Goal: Book appointment/travel/reservation

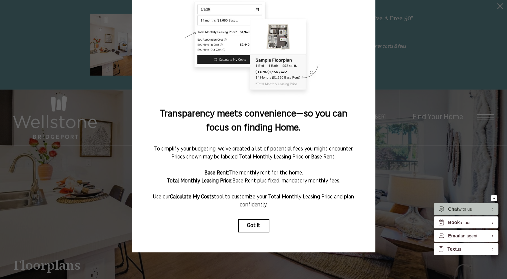
scroll to position [56, 0]
click at [264, 219] on button "Got it" at bounding box center [253, 225] width 31 height 13
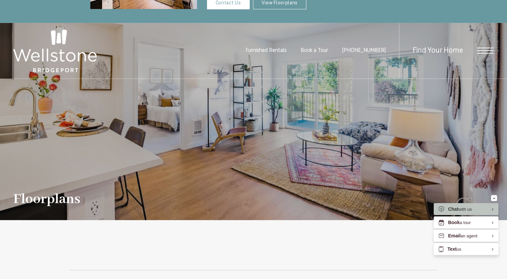
scroll to position [22, 0]
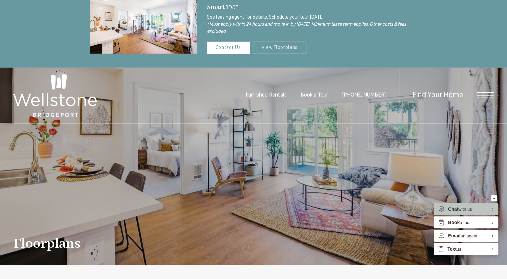
click at [275, 47] on link "View Floorplans" at bounding box center [280, 48] width 54 height 12
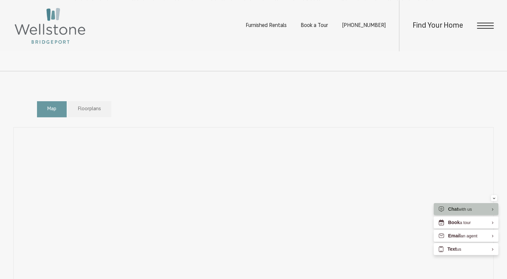
scroll to position [296, 0]
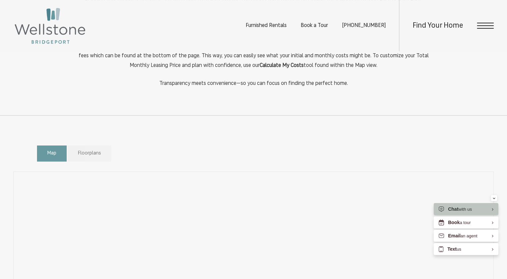
click at [86, 146] on link "Floorplans" at bounding box center [90, 154] width 44 height 16
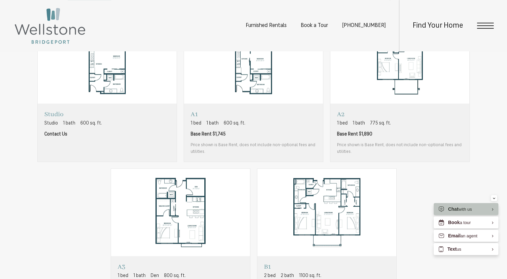
scroll to position [463, 0]
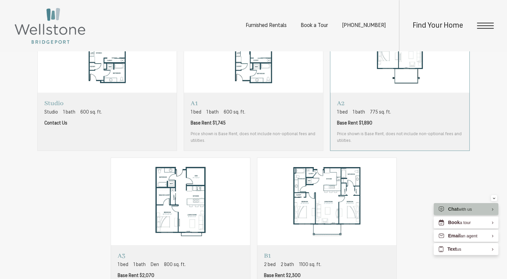
click at [387, 101] on p "A2" at bounding box center [400, 103] width 126 height 8
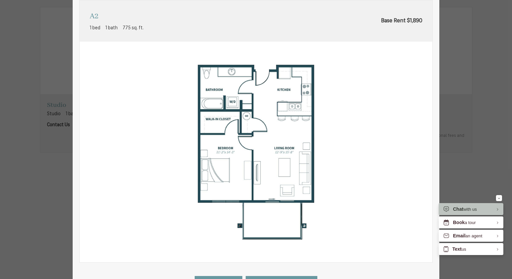
scroll to position [117, 0]
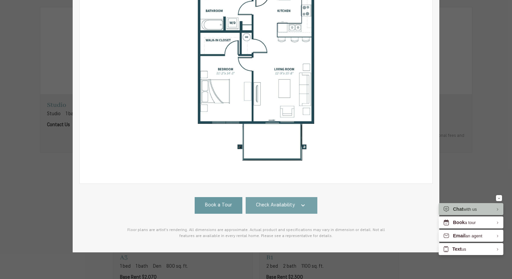
click at [294, 197] on link "Check Availability" at bounding box center [282, 205] width 72 height 17
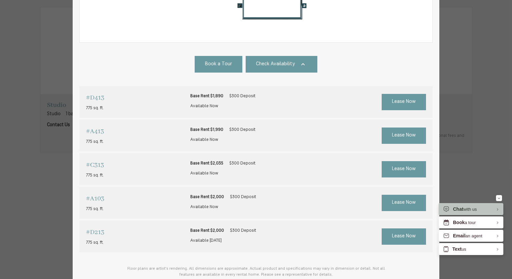
scroll to position [297, 0]
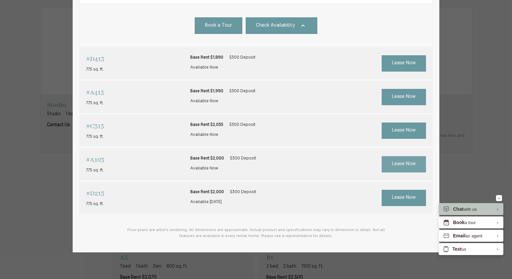
click at [416, 156] on link "Lease Now" at bounding box center [404, 164] width 44 height 16
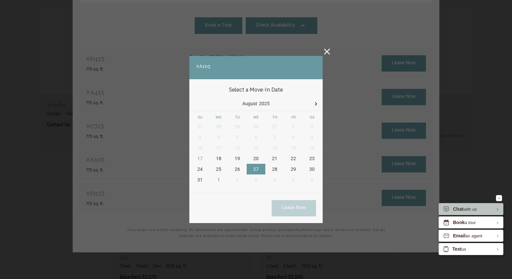
click at [259, 164] on div "27" at bounding box center [256, 169] width 19 height 11
click at [292, 200] on link "Lease Now" at bounding box center [294, 208] width 44 height 16
